Goal: Information Seeking & Learning: Learn about a topic

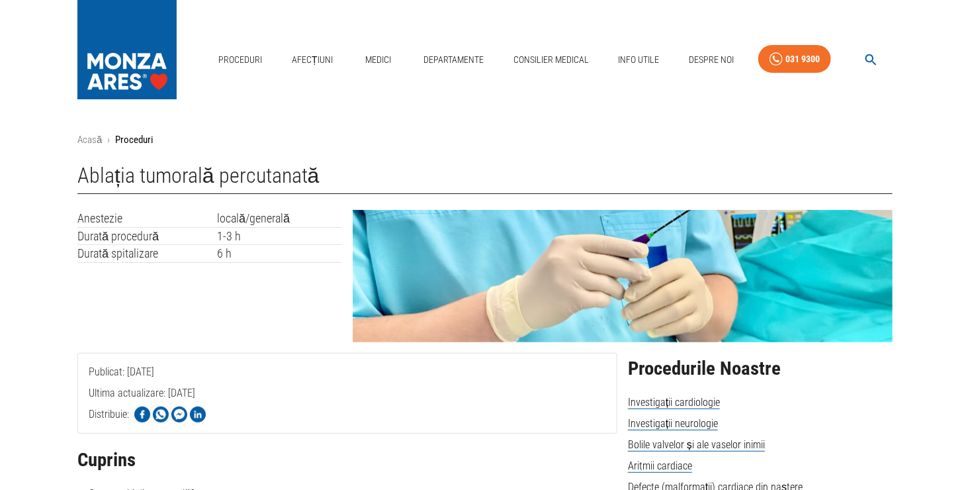
drag, startPoint x: 0, startPoint y: 17, endPoint x: 363, endPoint y: 129, distance: 380.3
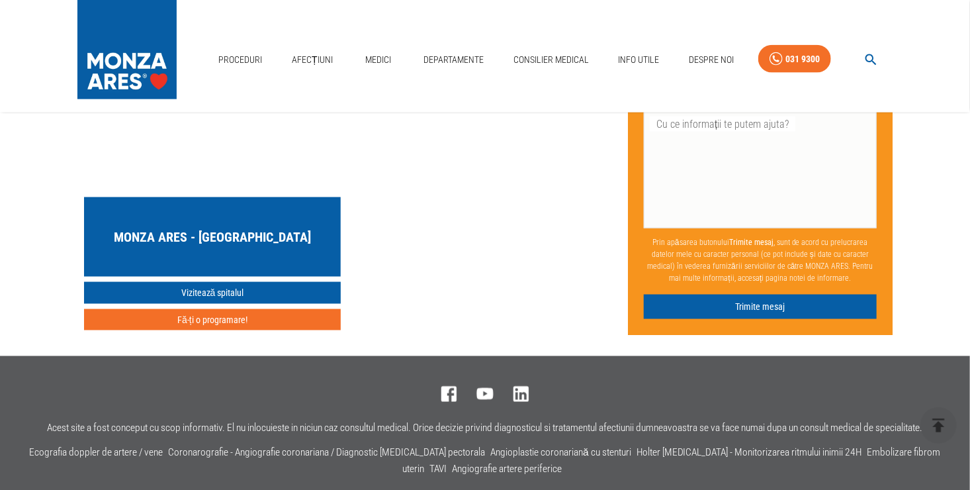
scroll to position [5643, 0]
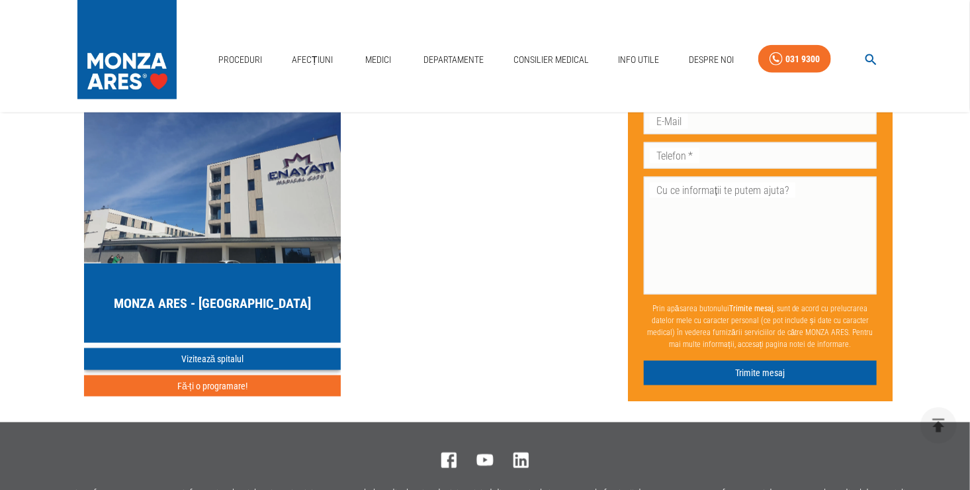
click at [270, 348] on link "Vizitează spitalul" at bounding box center [212, 359] width 257 height 22
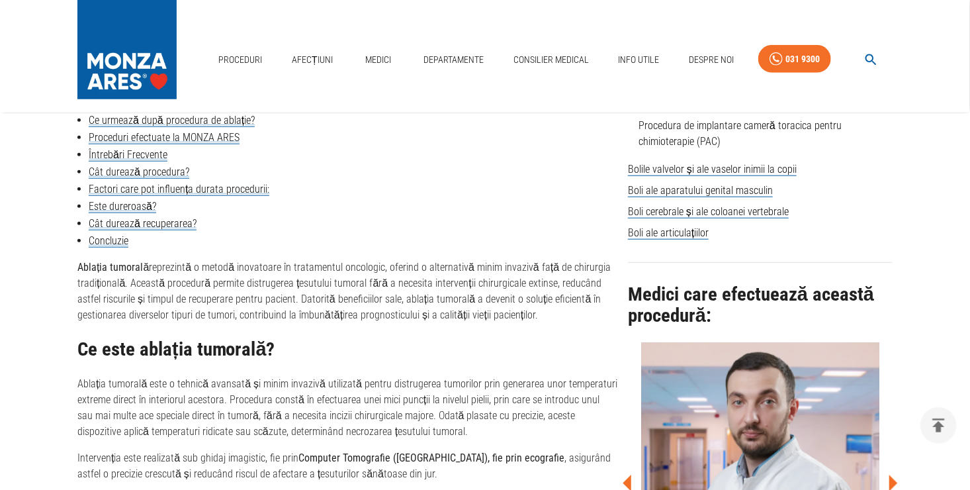
scroll to position [548, 0]
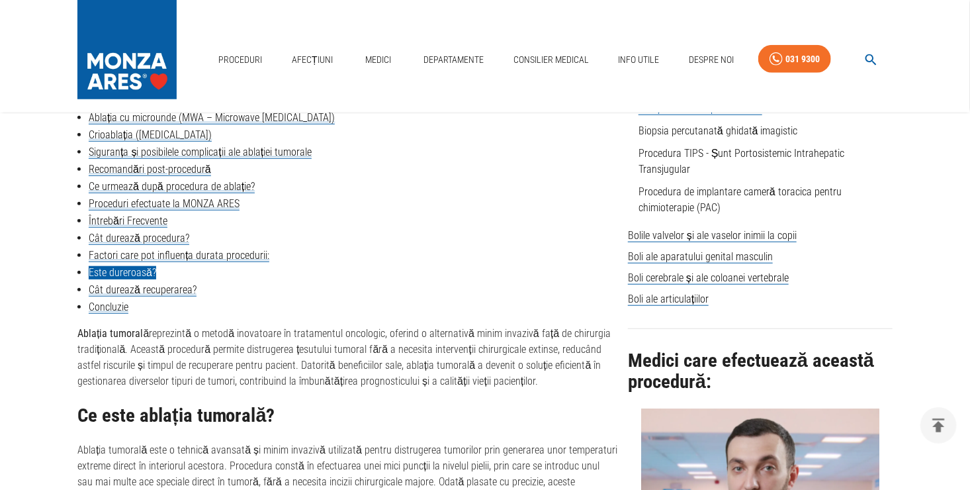
click at [133, 273] on link "Este dureroasă?" at bounding box center [122, 272] width 67 height 13
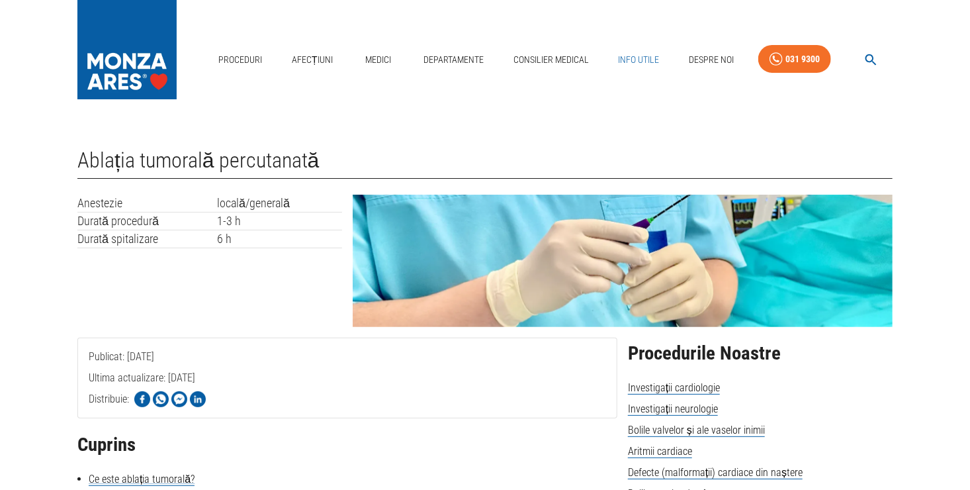
scroll to position [548, 0]
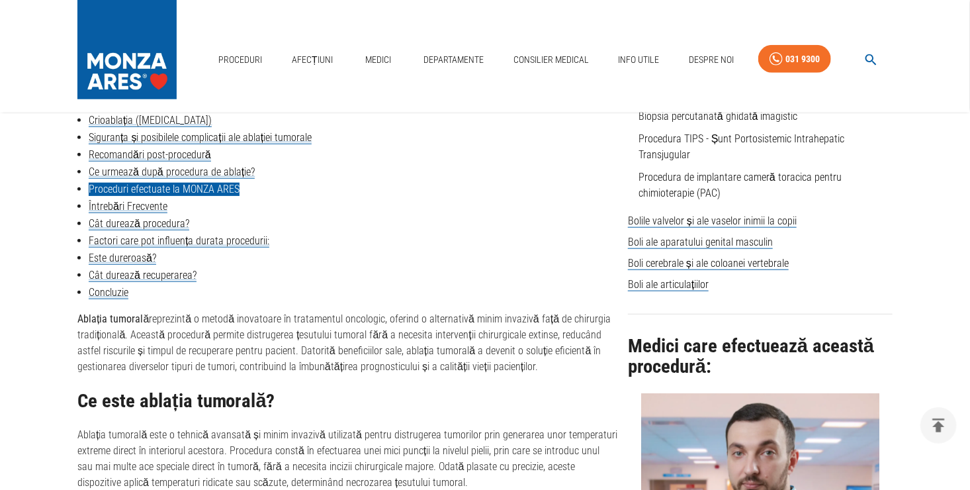
click at [140, 183] on link "Proceduri efectuate la MONZA ARES" at bounding box center [164, 189] width 151 height 13
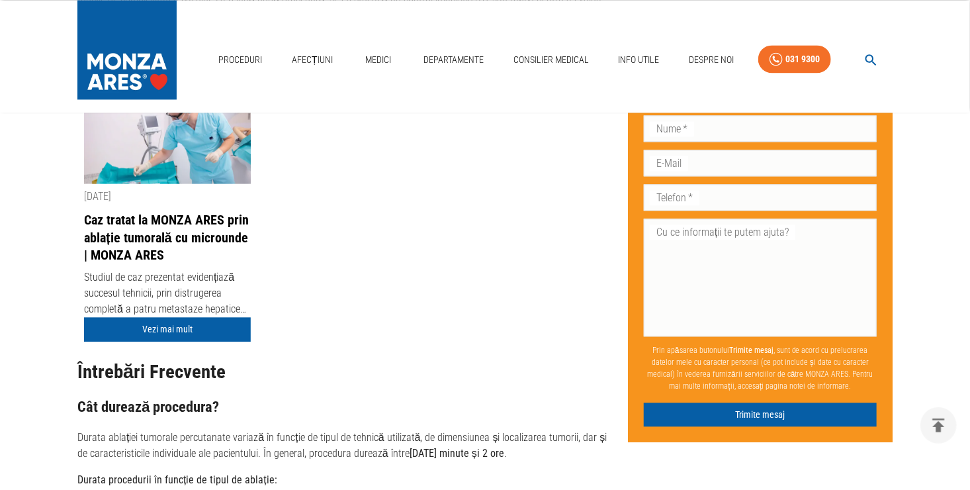
scroll to position [3813, 0]
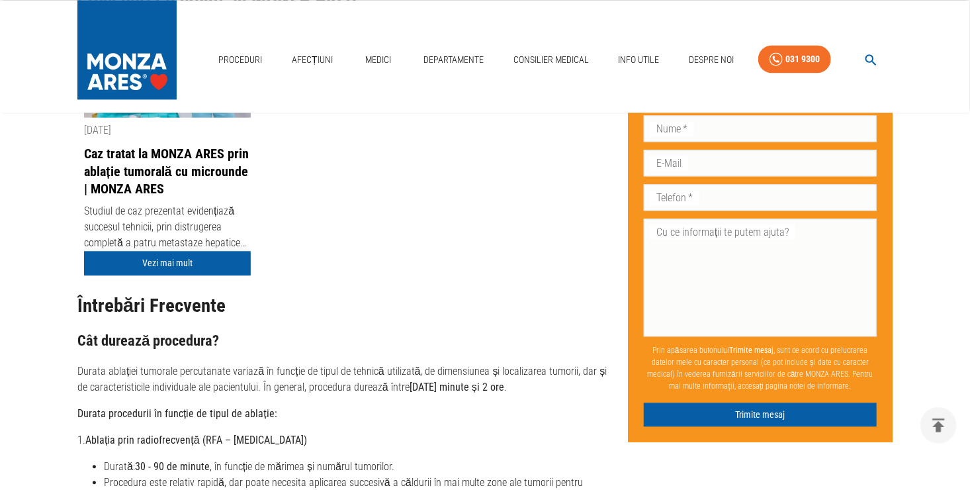
click at [200, 262] on link "Vezi mai mult" at bounding box center [167, 263] width 167 height 24
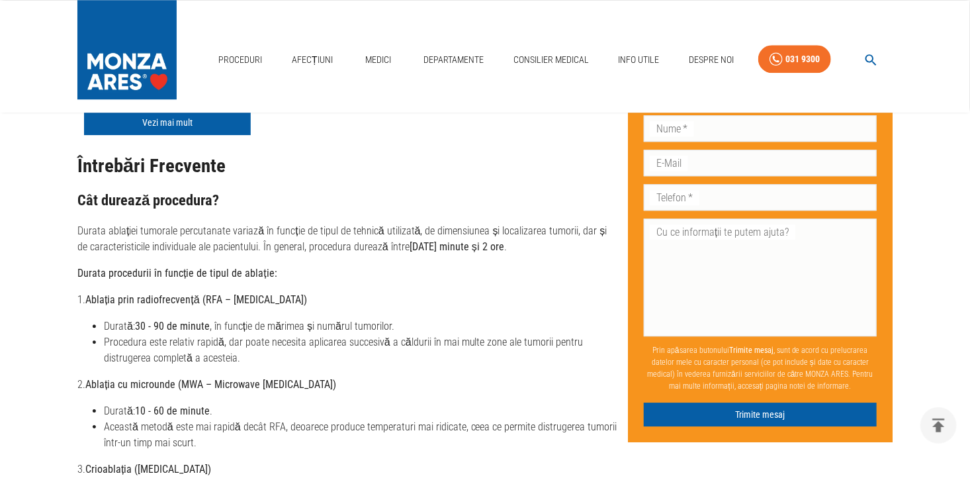
scroll to position [3309, 0]
